Goal: Information Seeking & Learning: Learn about a topic

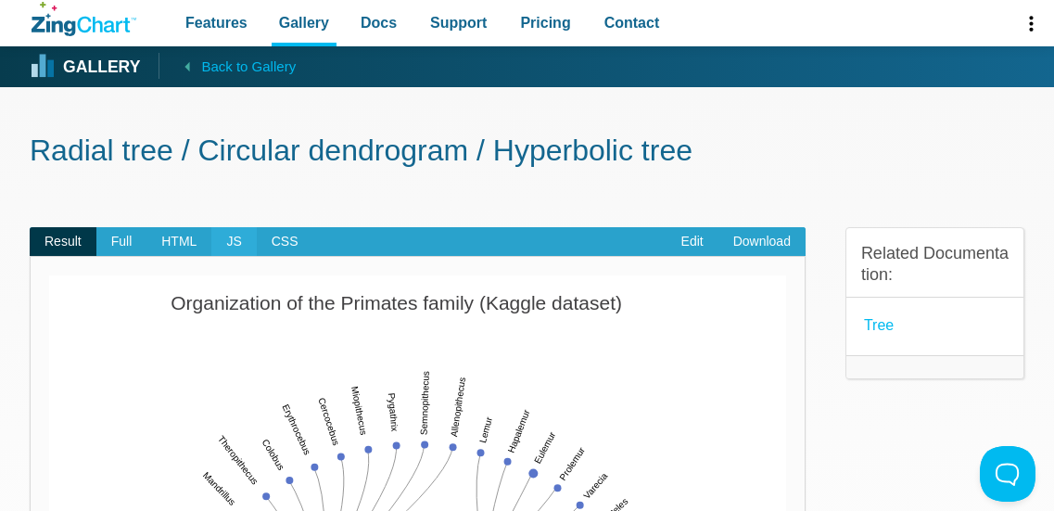
click at [229, 241] on span "JS" at bounding box center [233, 242] width 45 height 30
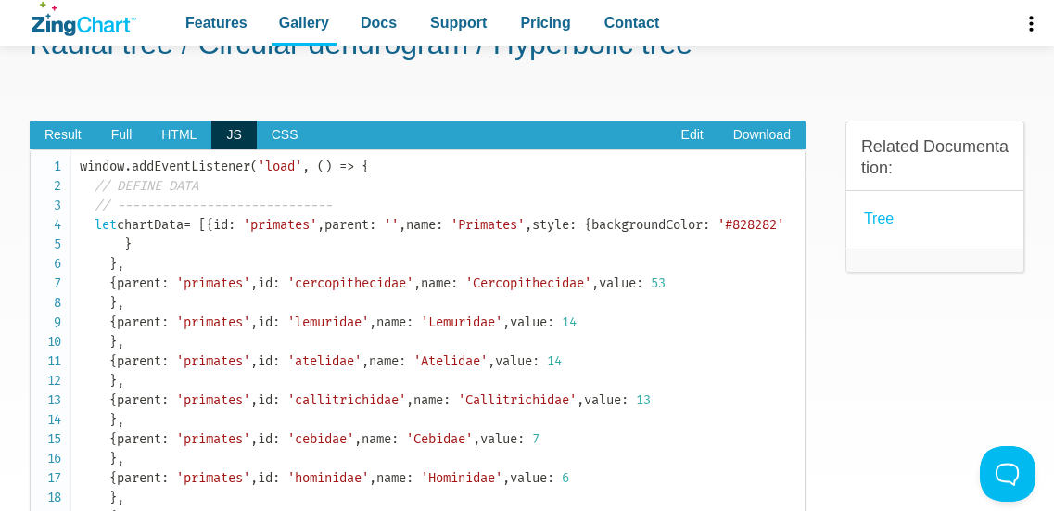
scroll to position [111, 0]
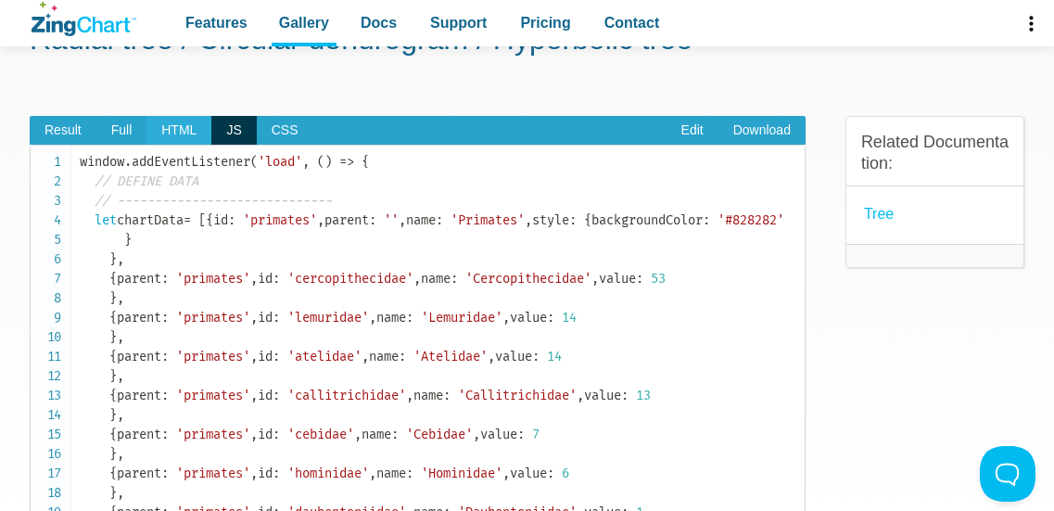
click at [189, 129] on span "HTML" at bounding box center [179, 131] width 65 height 30
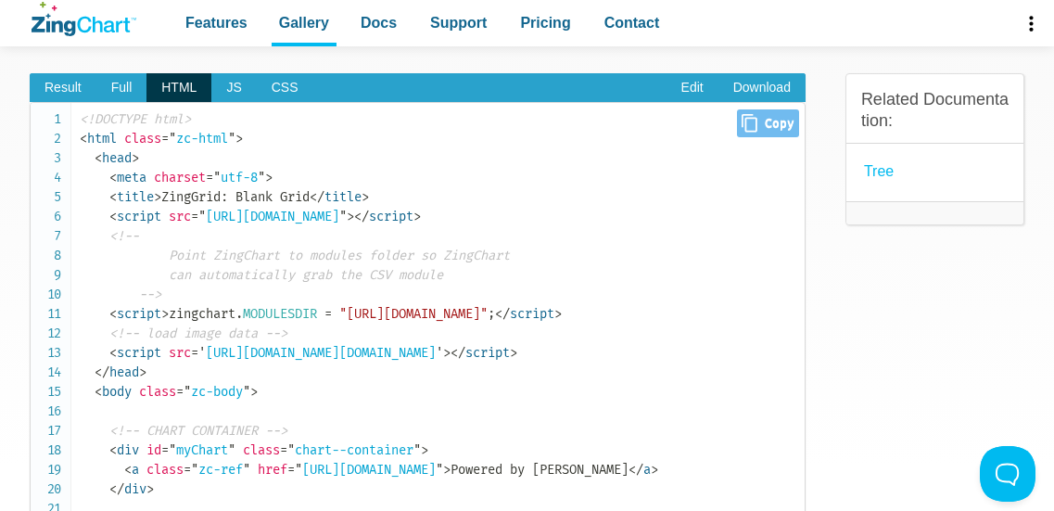
scroll to position [150, 0]
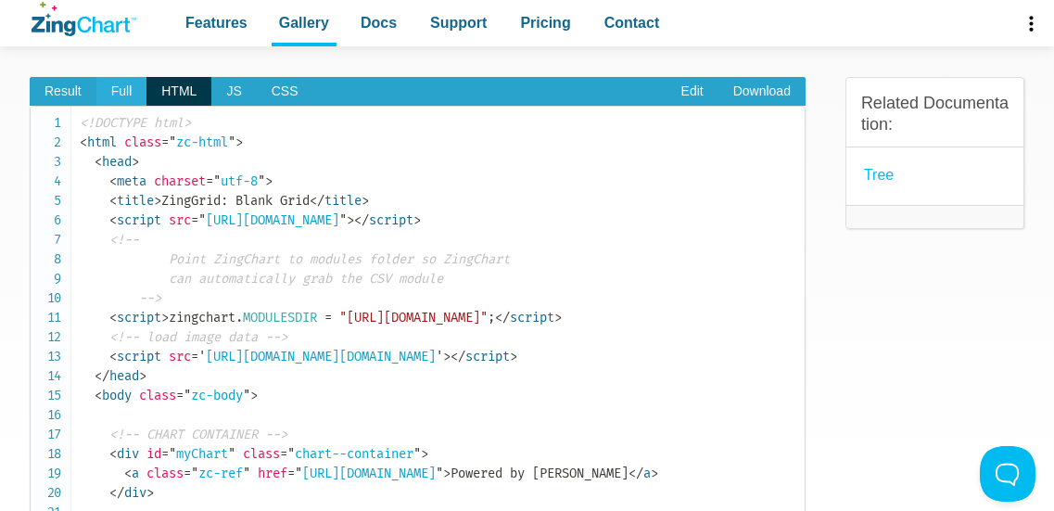
click at [128, 95] on span "Full" at bounding box center [121, 92] width 51 height 30
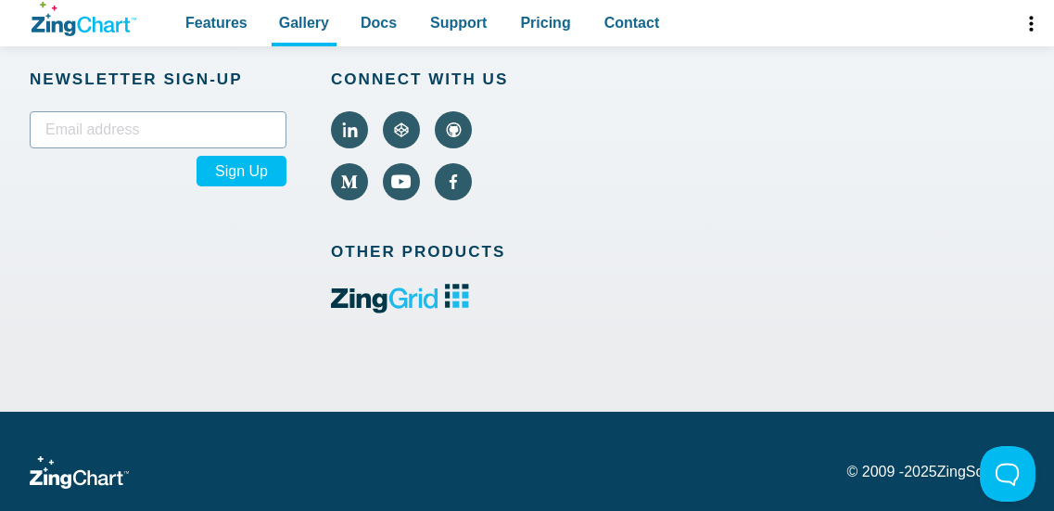
scroll to position [1227, 0]
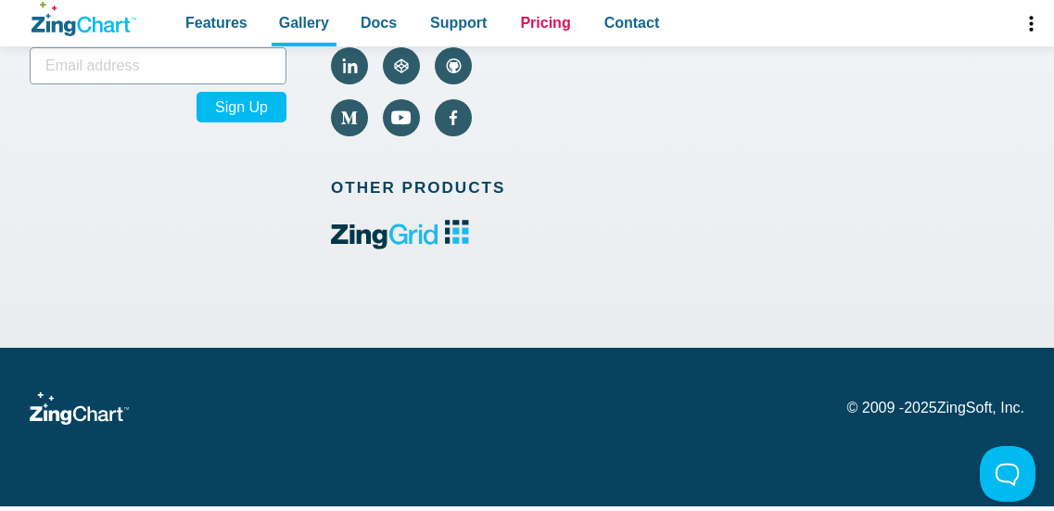
click at [522, 9] on link "Pricing" at bounding box center [545, 23] width 65 height 46
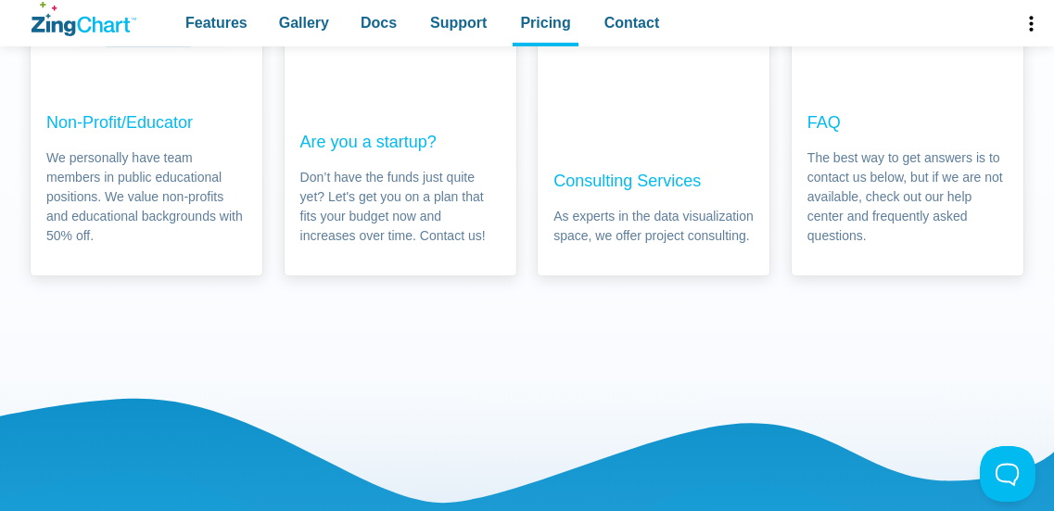
scroll to position [1594, 0]
